Goal: Obtain resource: Obtain resource

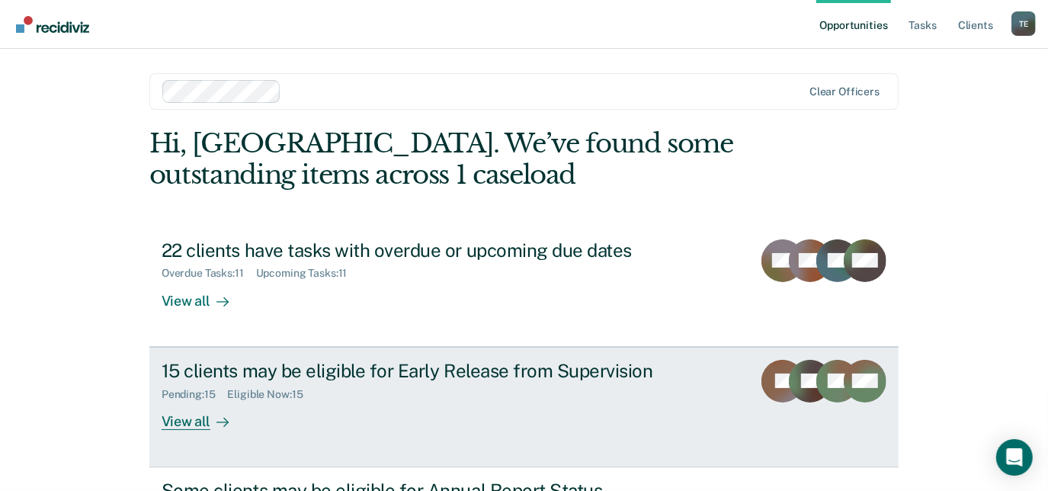
click at [335, 370] on div "15 clients may be eligible for Early Release from Supervision" at bounding box center [429, 371] width 535 height 22
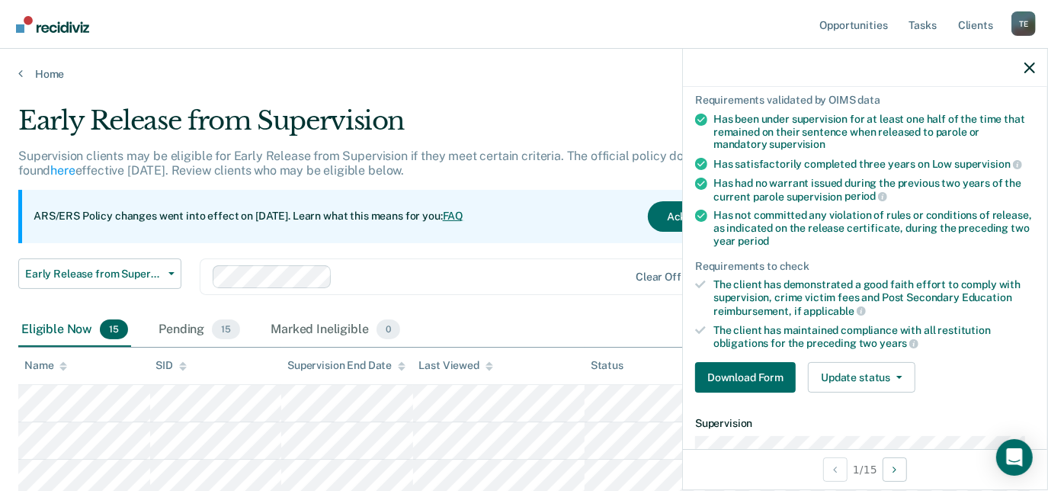
scroll to position [144, 0]
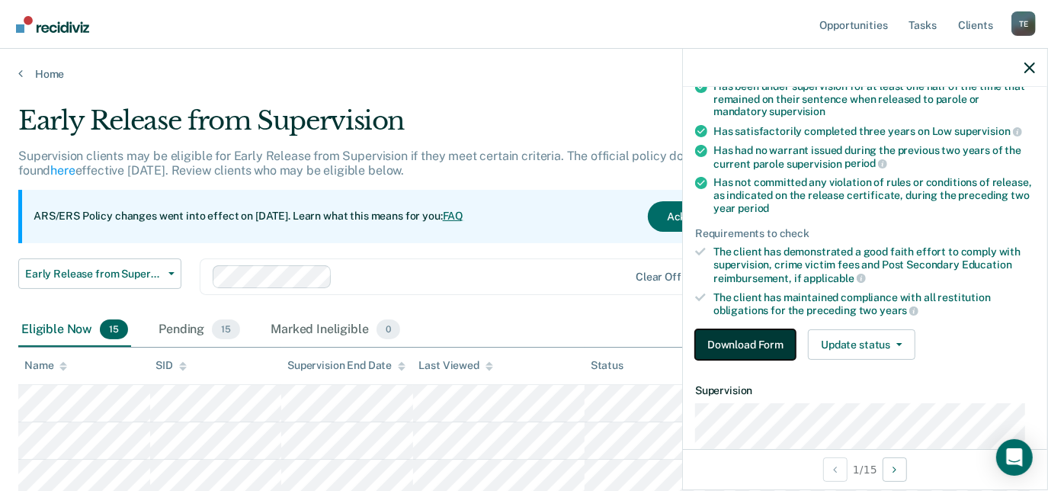
click at [766, 341] on button "Download Form" at bounding box center [745, 344] width 101 height 30
